Goal: Task Accomplishment & Management: Use online tool/utility

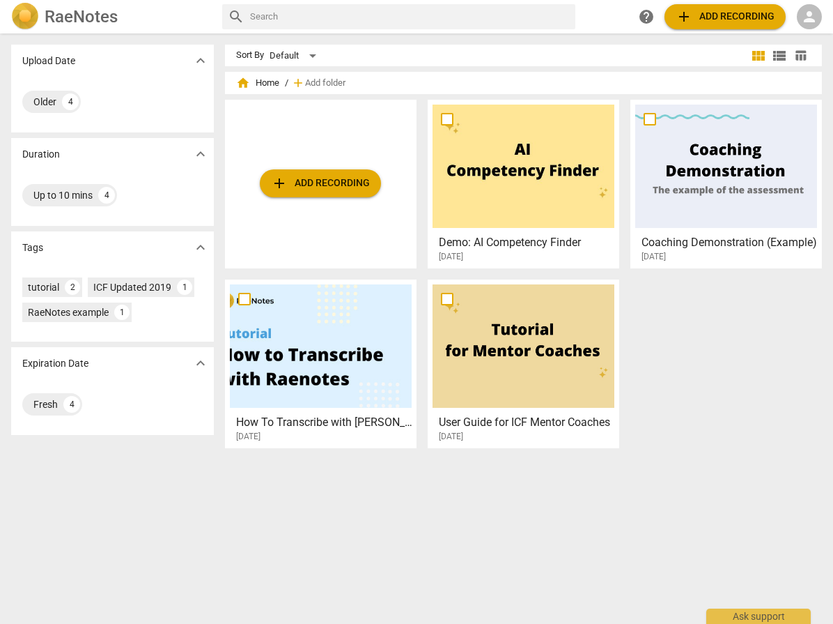
click at [328, 185] on span "add Add recording" at bounding box center [320, 183] width 99 height 17
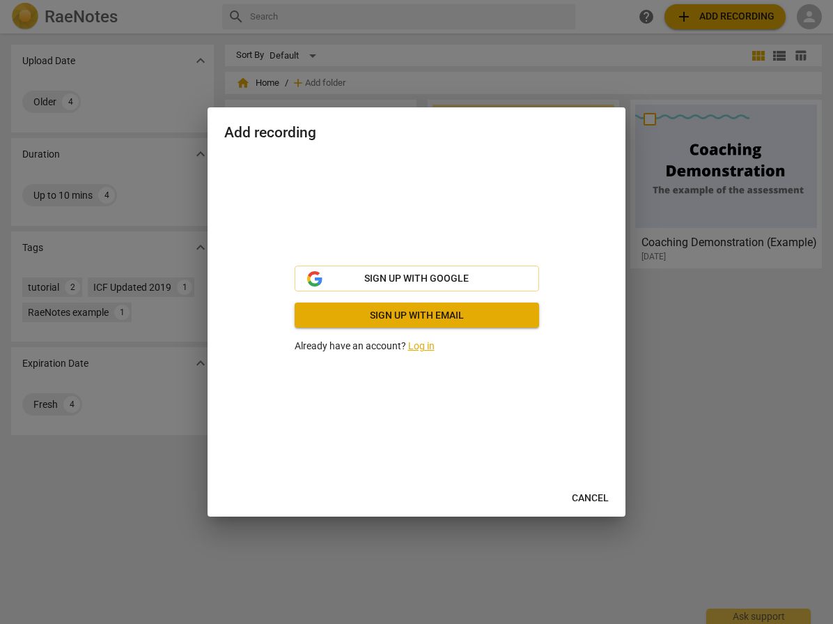
click at [423, 344] on link "Log in" at bounding box center [421, 345] width 26 height 11
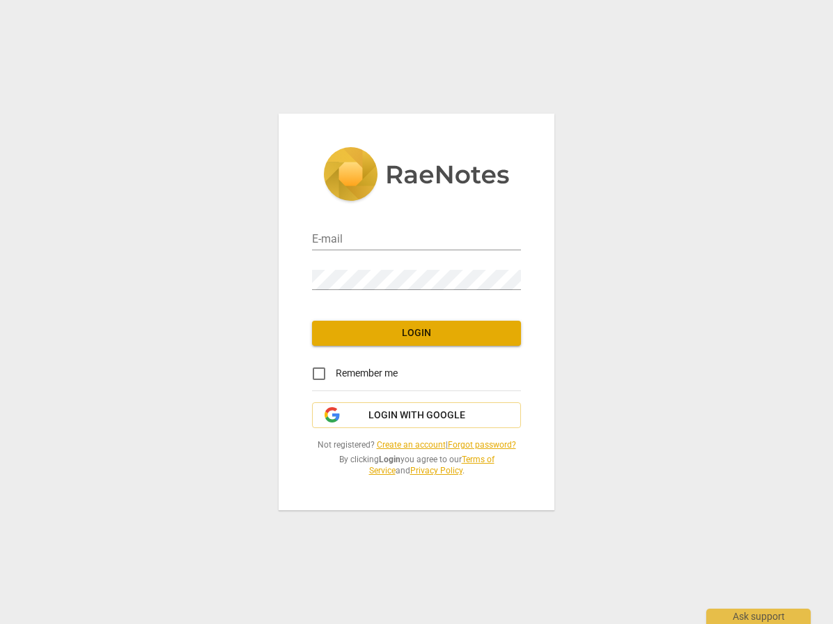
type input "jlyonford@projectmorehappy.com"
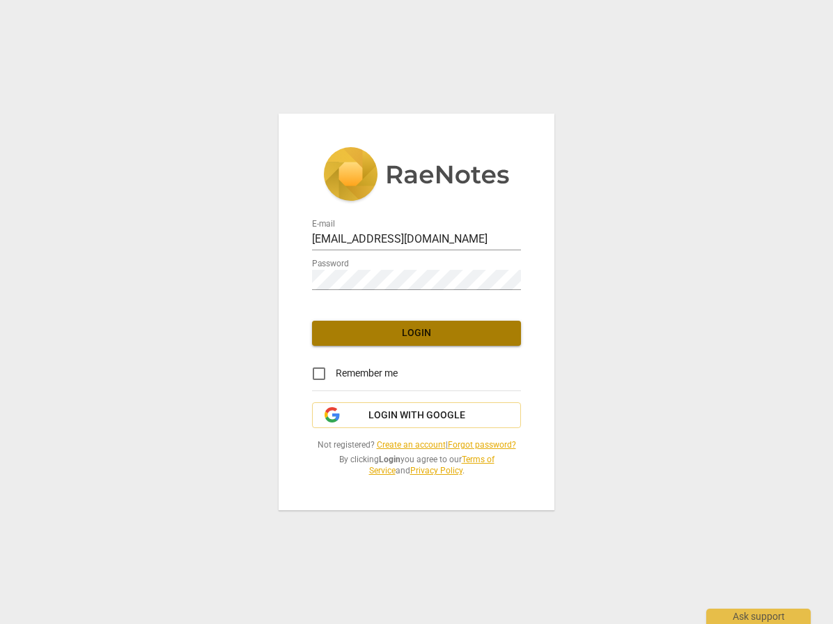
click at [432, 332] on span "Login" at bounding box center [416, 333] width 187 height 14
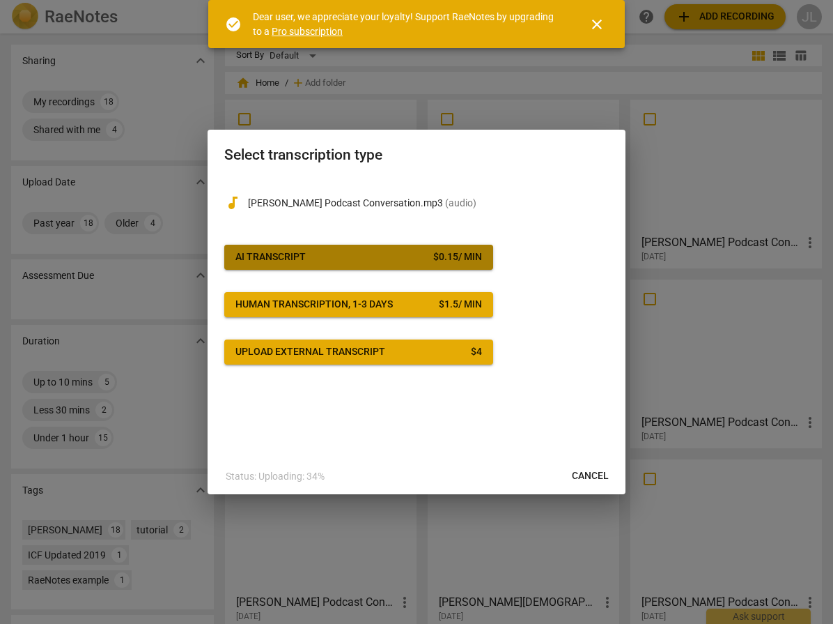
click at [364, 256] on span "AI Transcript $ 0.15 / min" at bounding box center [358, 257] width 247 height 14
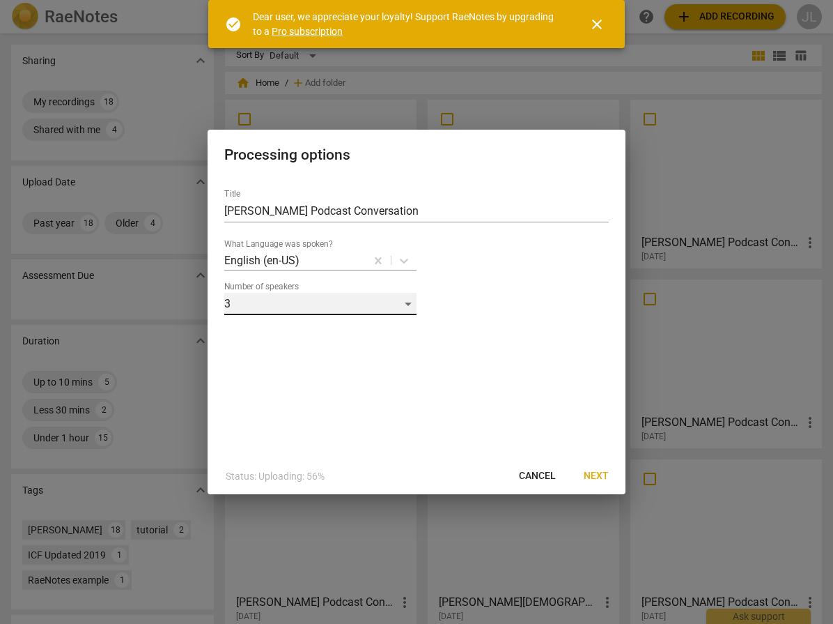
click at [373, 294] on div "3" at bounding box center [320, 304] width 192 height 22
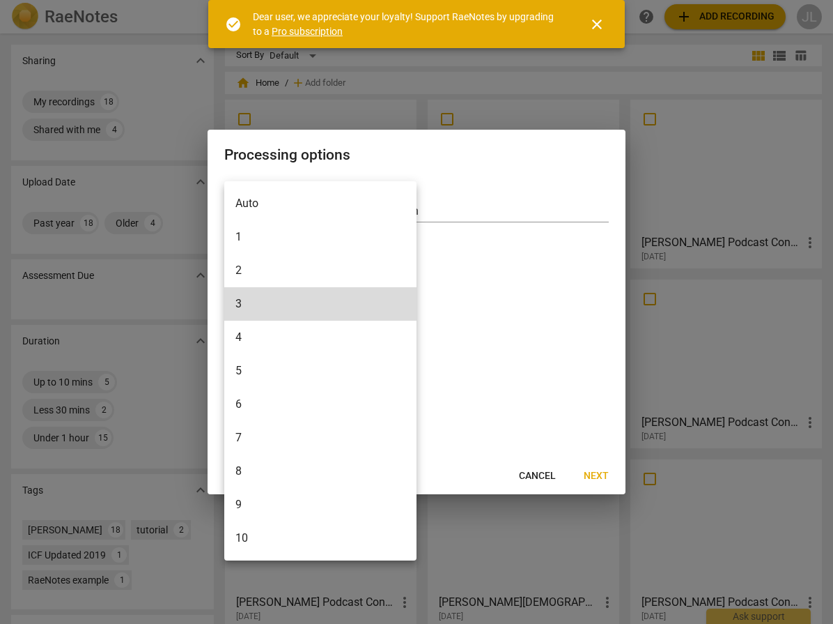
click at [318, 264] on li "2" at bounding box center [320, 270] width 192 height 33
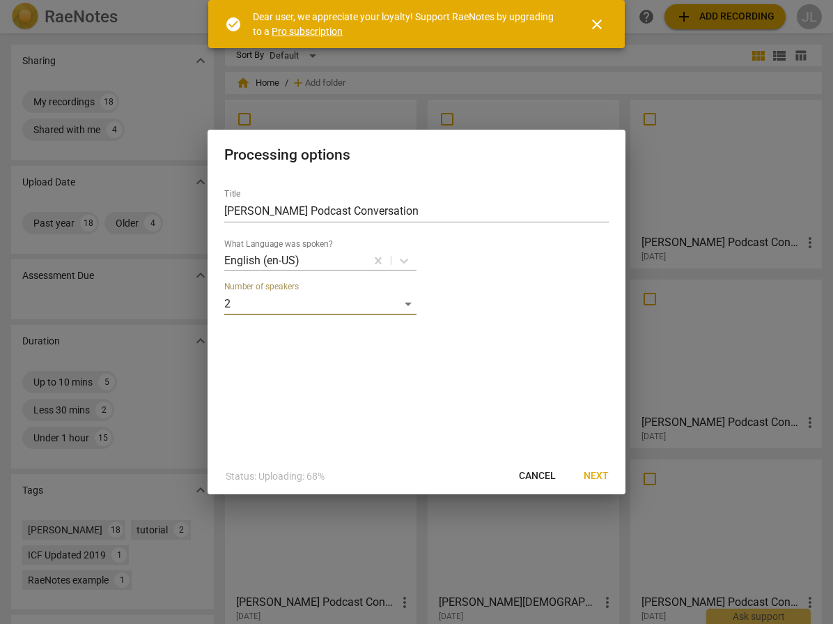
click at [560, 339] on div "Title LaShasta Bell Podcast Conversation What Language was spoken? English (en-…" at bounding box center [417, 318] width 418 height 280
click at [596, 472] on span "Next" at bounding box center [596, 476] width 25 height 14
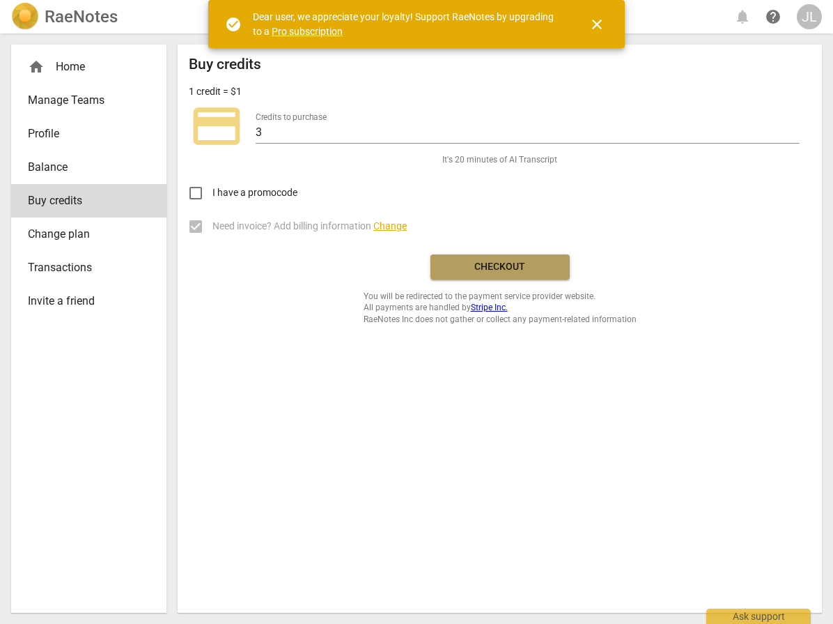
click at [535, 266] on span "Checkout" at bounding box center [500, 267] width 117 height 14
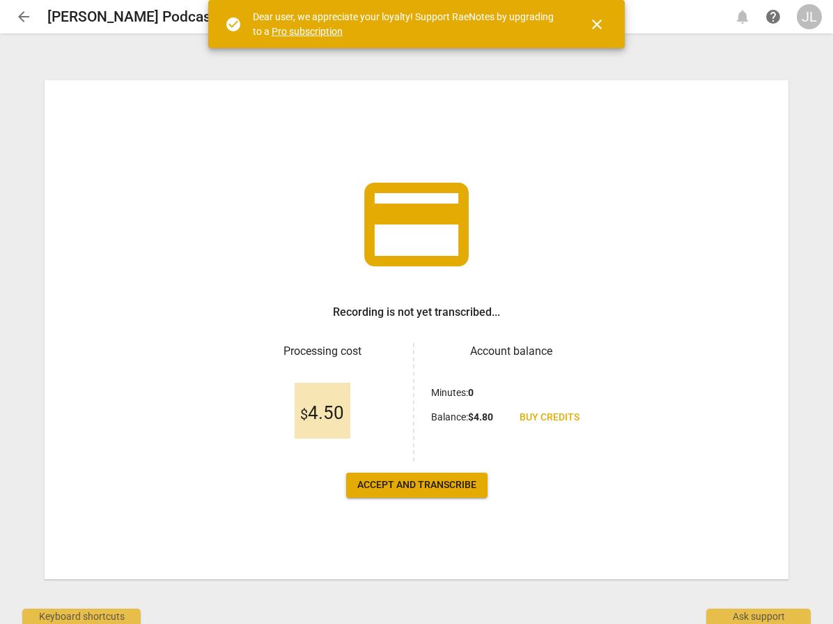
click at [426, 477] on button "Accept and transcribe" at bounding box center [416, 484] width 141 height 25
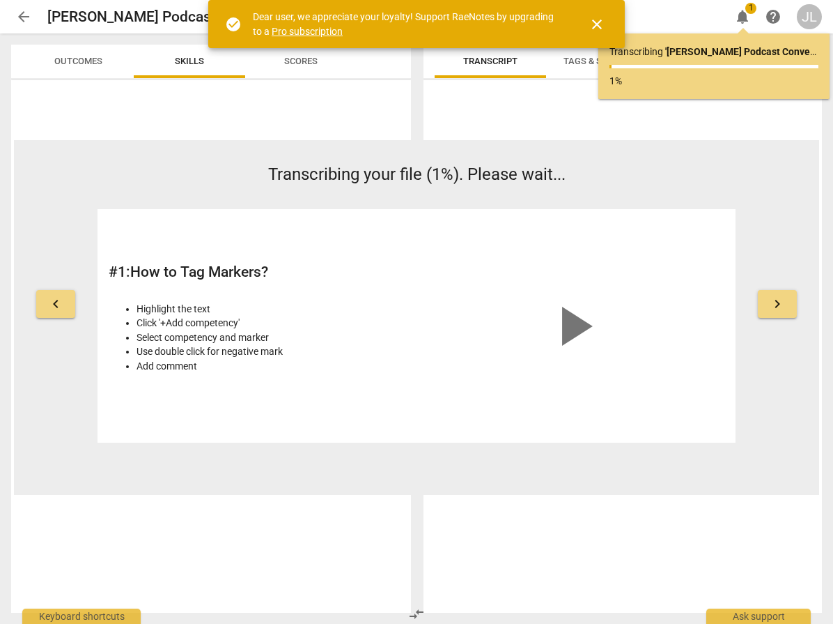
click at [605, 25] on span "close" at bounding box center [597, 24] width 17 height 17
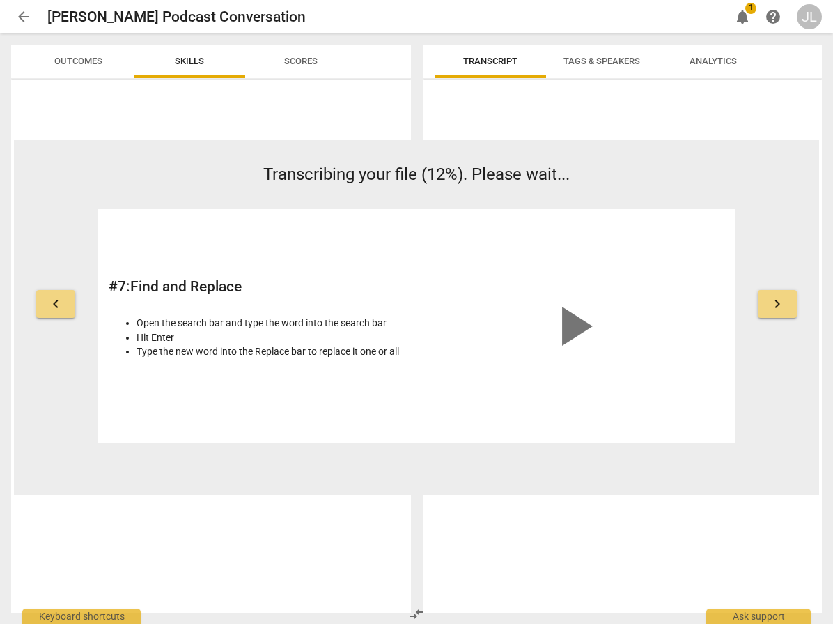
click at [23, 19] on span "arrow_back" at bounding box center [23, 16] width 17 height 17
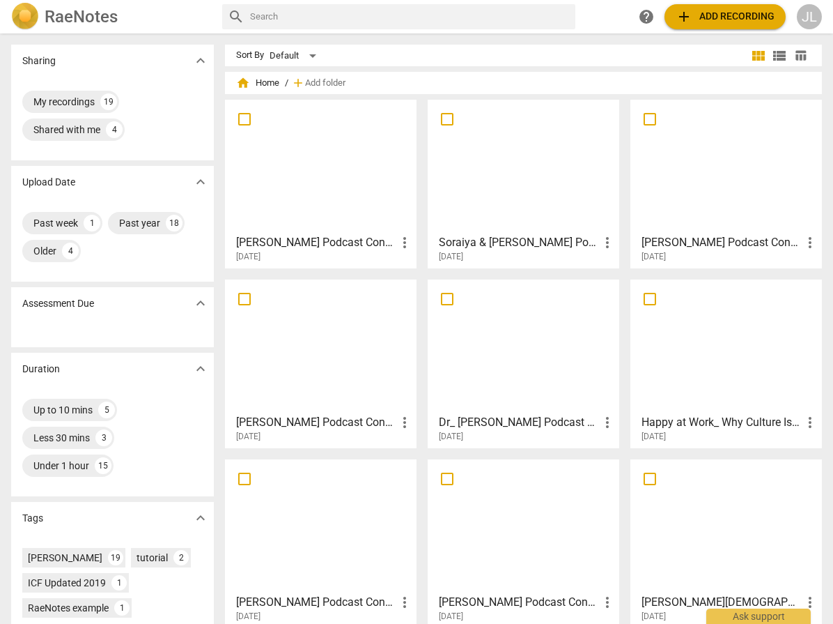
click at [383, 180] on div at bounding box center [321, 166] width 182 height 123
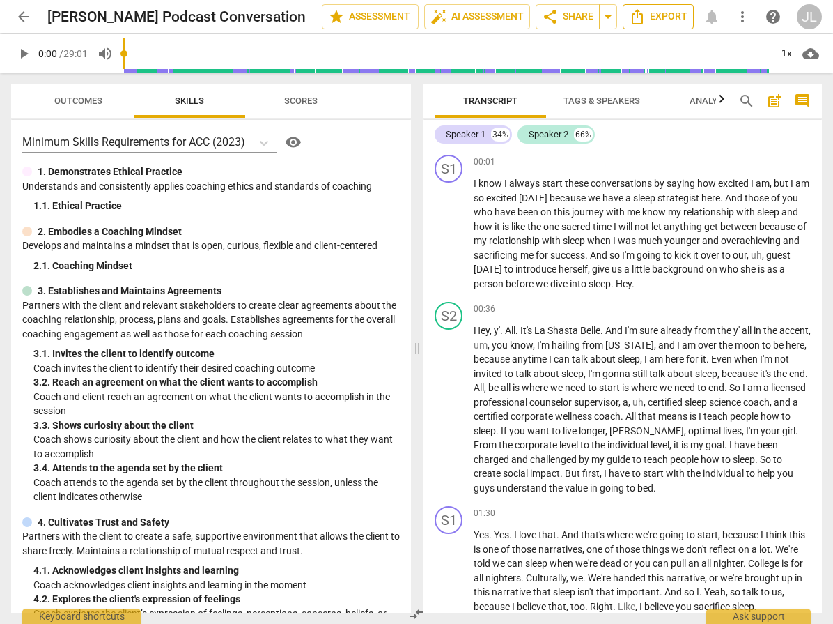
click at [678, 15] on span "Export" at bounding box center [658, 16] width 59 height 17
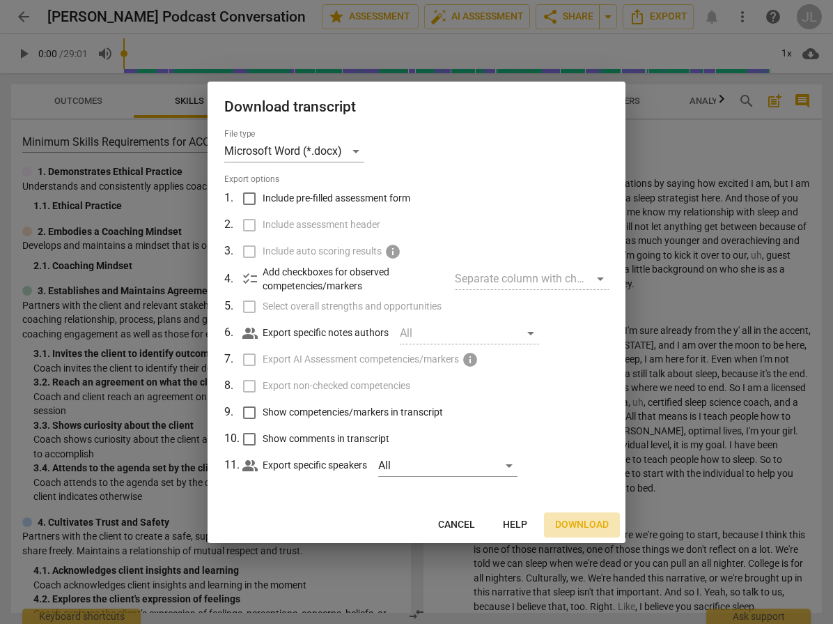
click at [579, 527] on span "Download" at bounding box center [582, 525] width 54 height 14
